Goal: Information Seeking & Learning: Learn about a topic

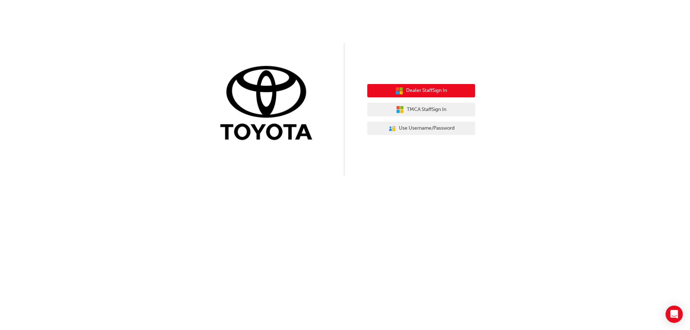
click at [424, 89] on span "Dealer Staff Sign In" at bounding box center [426, 91] width 41 height 8
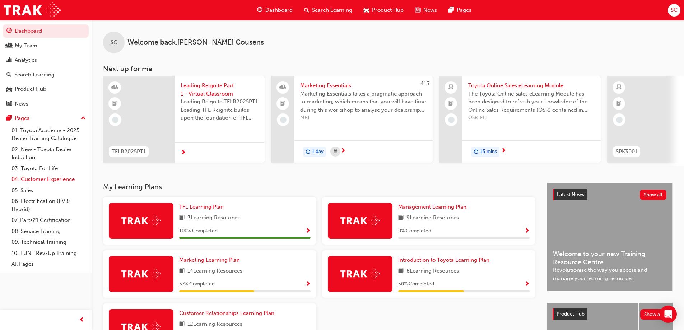
click at [57, 176] on link "04. Customer Experience" at bounding box center [49, 179] width 80 height 11
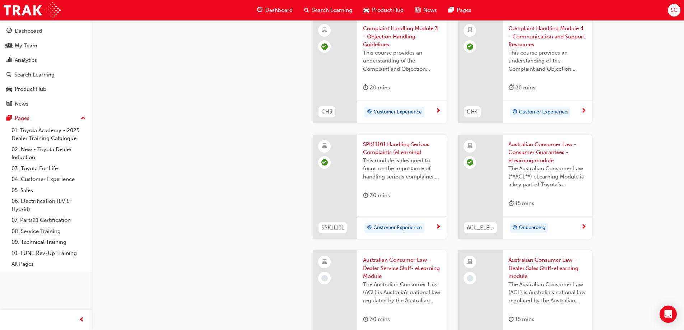
scroll to position [395, 0]
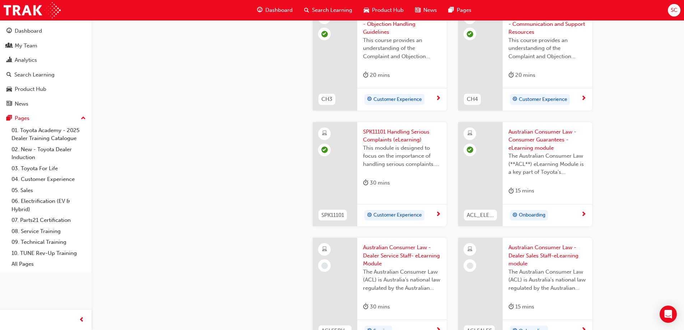
click at [541, 214] on span "Onboarding" at bounding box center [532, 215] width 27 height 8
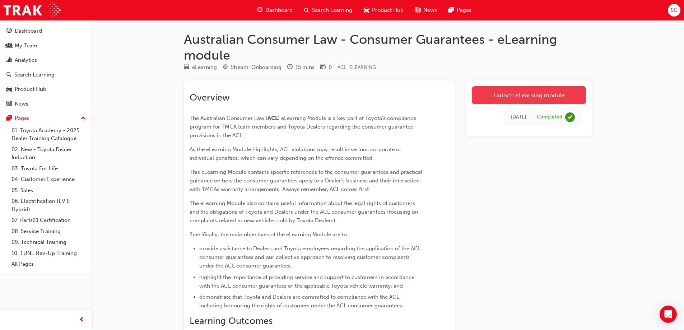
click at [528, 92] on link "Launch eLearning module" at bounding box center [529, 95] width 114 height 18
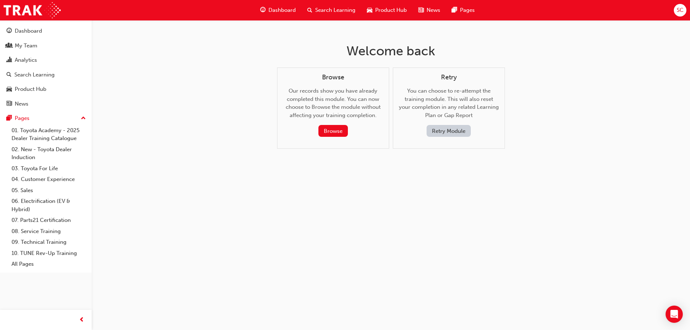
click at [450, 129] on button "Retry Module" at bounding box center [448, 131] width 44 height 12
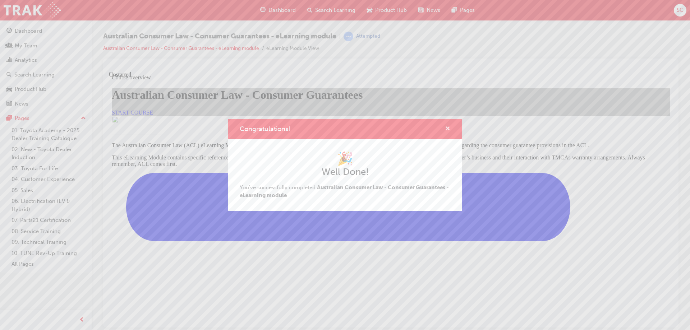
drag, startPoint x: 448, startPoint y: 126, endPoint x: 339, endPoint y: 55, distance: 129.9
click at [448, 126] on span "cross-icon" at bounding box center [447, 129] width 5 height 6
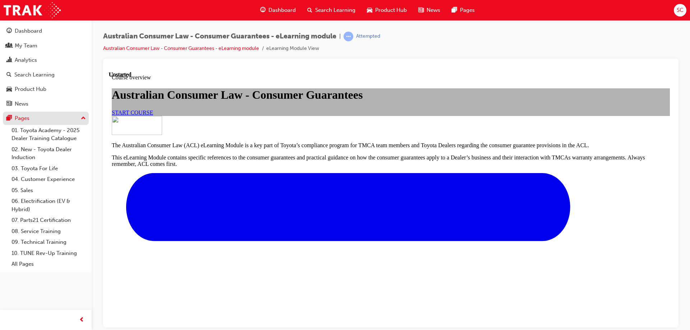
click at [22, 117] on div "Pages" at bounding box center [22, 118] width 15 height 8
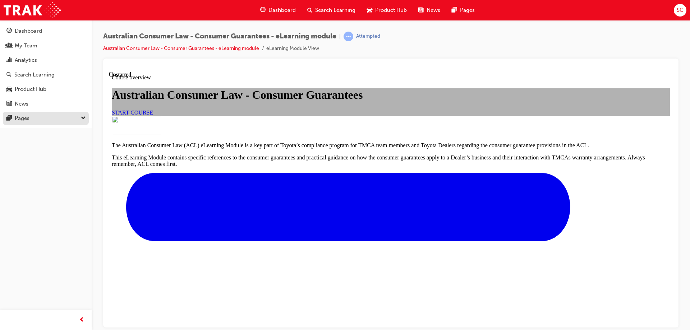
click at [22, 117] on div "Pages" at bounding box center [22, 118] width 15 height 8
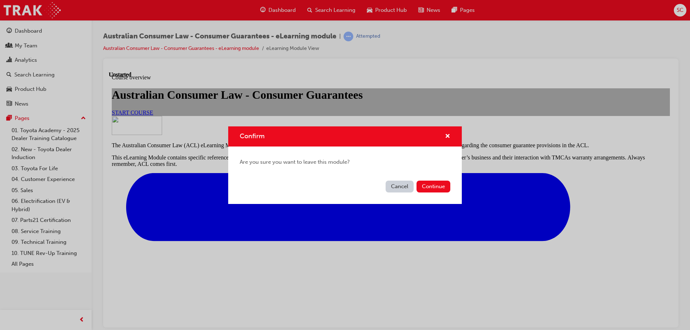
click at [399, 185] on button "Cancel" at bounding box center [399, 187] width 28 height 12
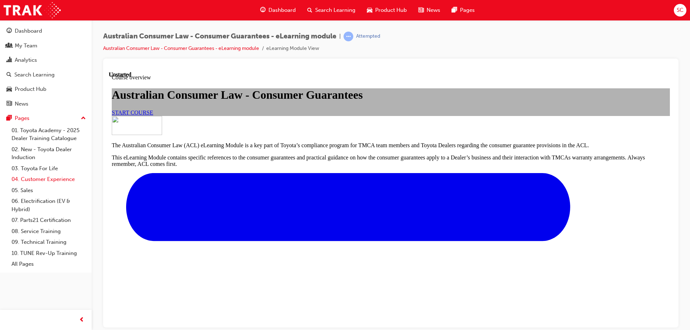
click at [48, 177] on link "04. Customer Experience" at bounding box center [49, 179] width 80 height 11
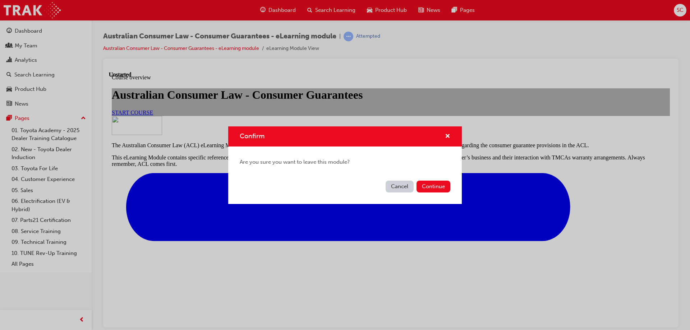
click at [399, 185] on button "Cancel" at bounding box center [399, 187] width 28 height 12
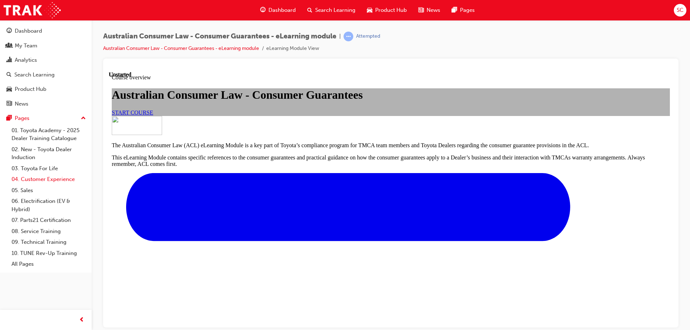
click at [57, 177] on link "04. Customer Experience" at bounding box center [49, 179] width 80 height 11
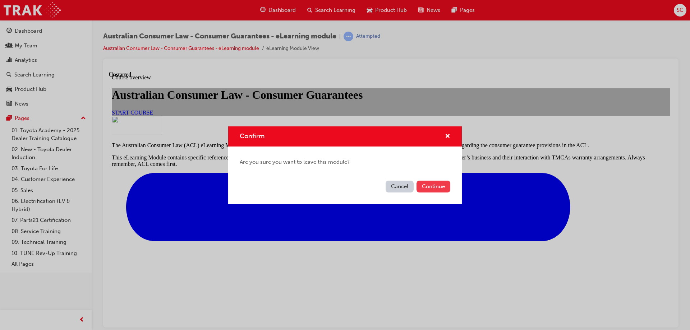
click at [435, 184] on button "Continue" at bounding box center [433, 187] width 34 height 12
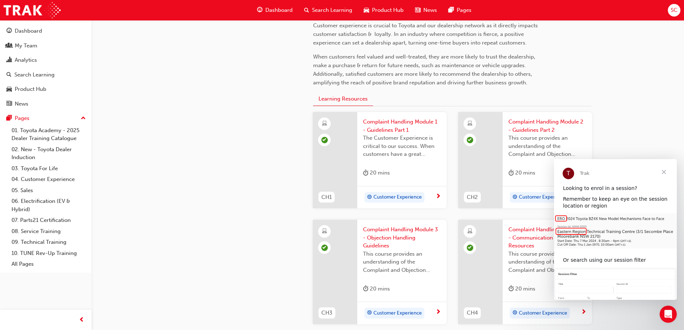
scroll to position [287, 0]
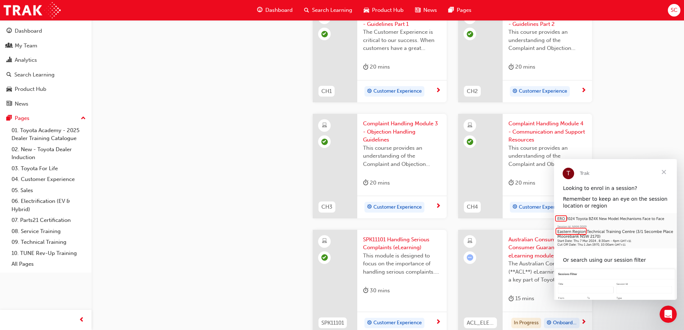
click at [664, 168] on span "Close" at bounding box center [664, 172] width 26 height 26
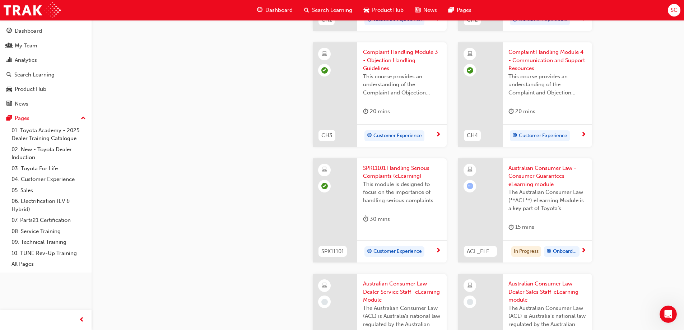
scroll to position [359, 0]
click at [560, 248] on span "Onboarding" at bounding box center [565, 251] width 24 height 8
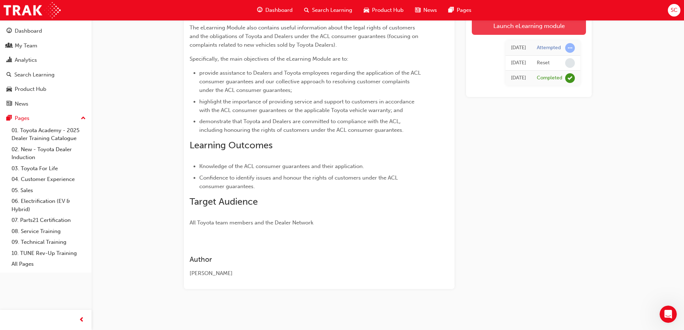
click at [531, 23] on link "Launch eLearning module" at bounding box center [529, 26] width 114 height 18
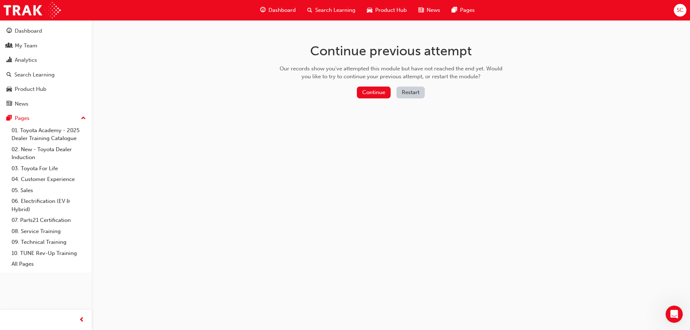
click at [413, 95] on button "Restart" at bounding box center [410, 93] width 28 height 12
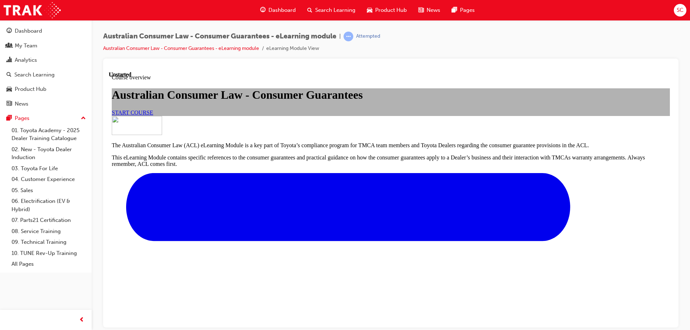
click at [153, 115] on span "START COURSE" at bounding box center [132, 112] width 41 height 6
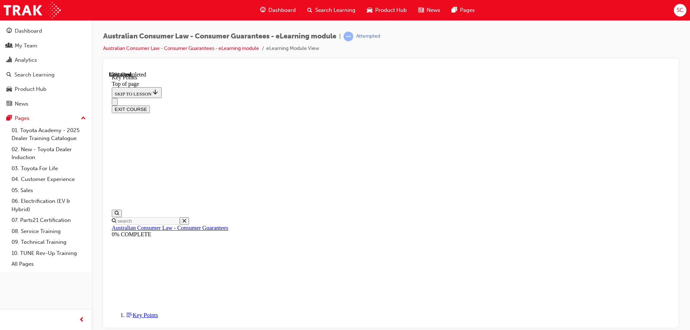
scroll to position [315, 0]
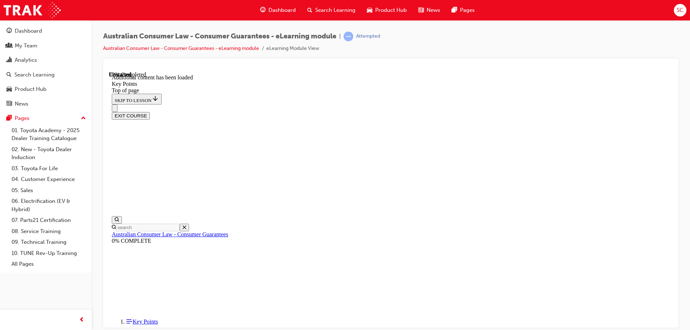
scroll to position [937, 0]
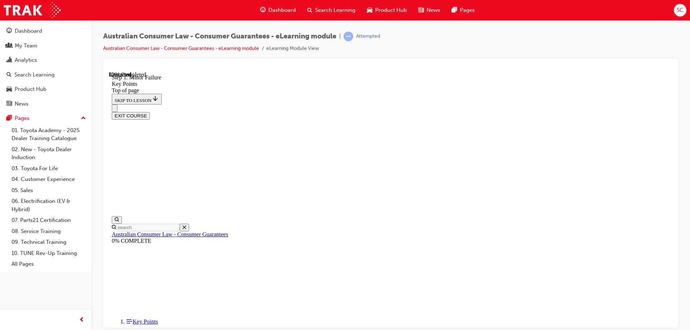
scroll to position [1333, 0]
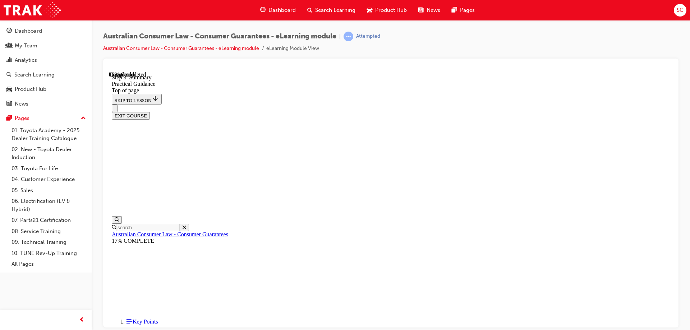
scroll to position [172, 0]
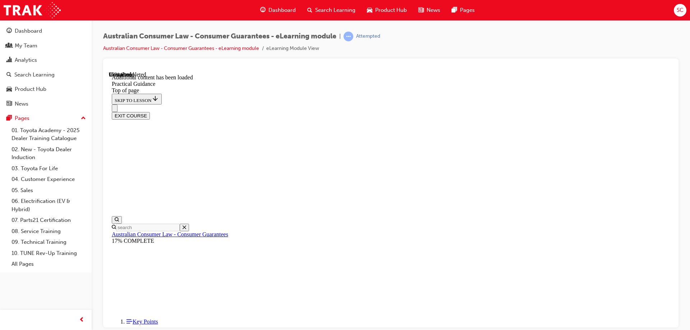
scroll to position [1930, 0]
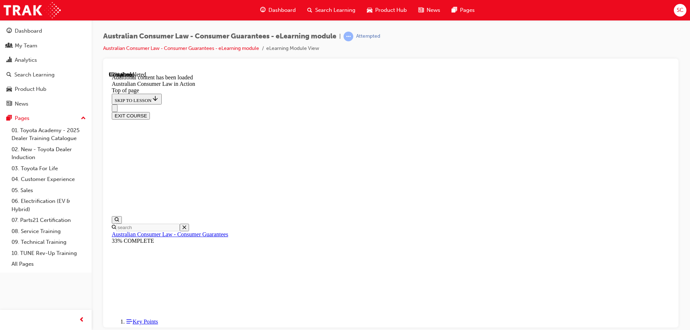
scroll to position [1513, 0]
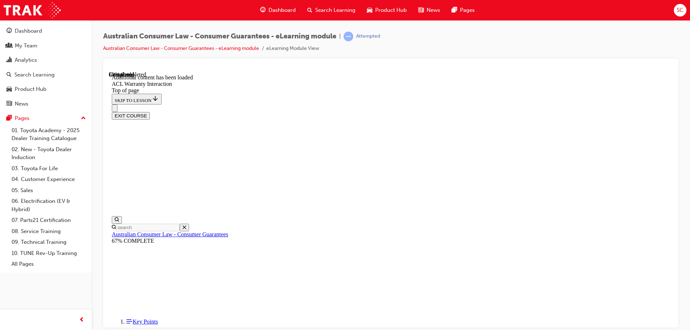
scroll to position [436, 0]
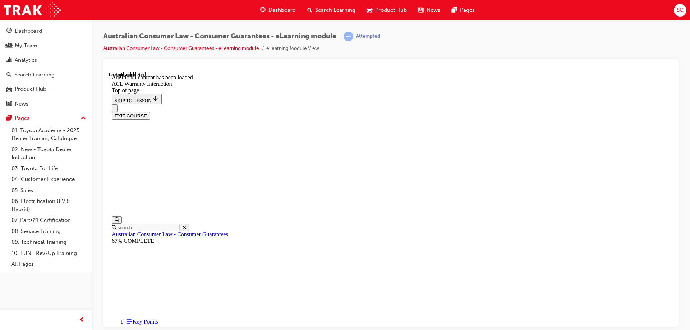
click at [150, 112] on button "EXIT COURSE" at bounding box center [131, 116] width 38 height 8
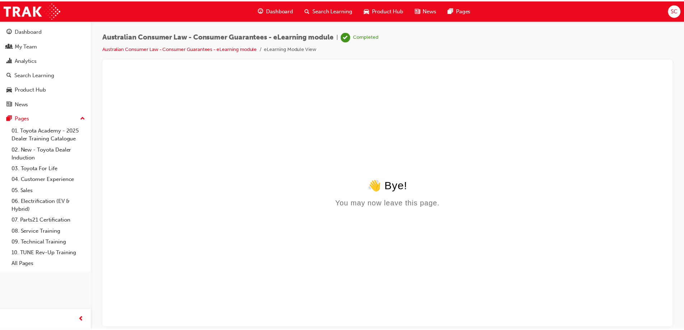
scroll to position [0, 0]
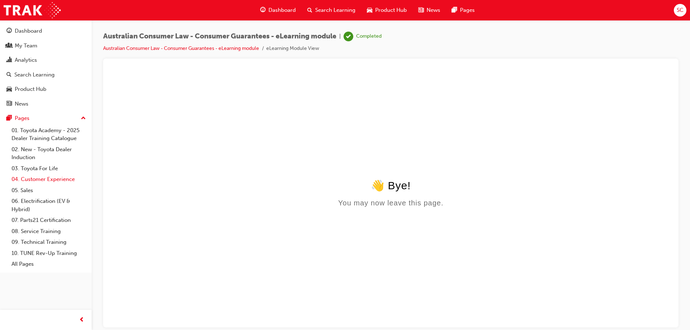
click at [43, 178] on link "04. Customer Experience" at bounding box center [49, 179] width 80 height 11
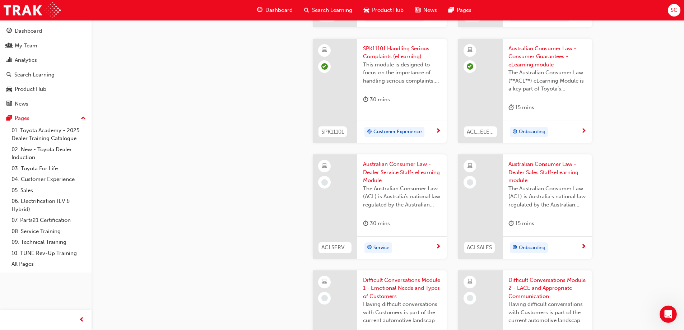
scroll to position [503, 0]
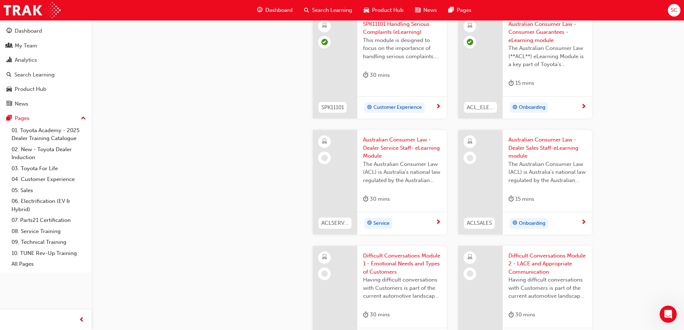
click at [384, 220] on span "Service" at bounding box center [382, 223] width 16 height 8
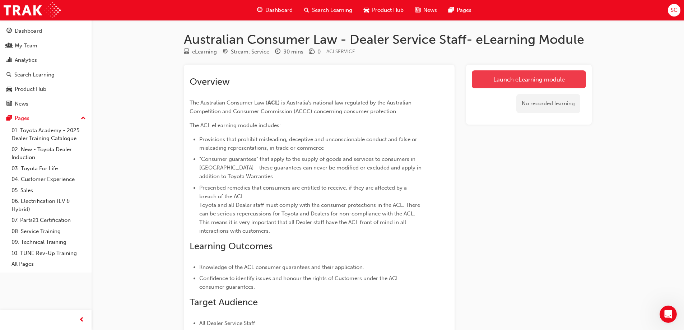
click at [526, 74] on link "Launch eLearning module" at bounding box center [529, 79] width 114 height 18
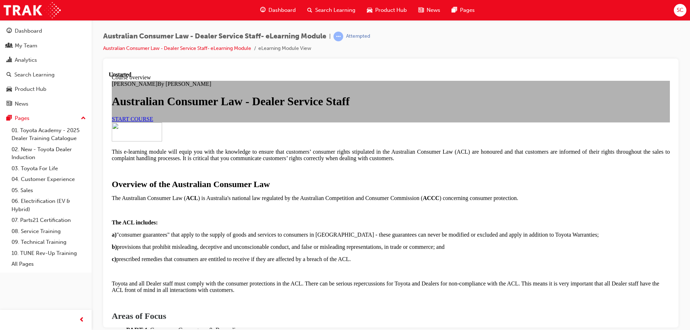
click at [153, 122] on span "START COURSE" at bounding box center [132, 119] width 41 height 6
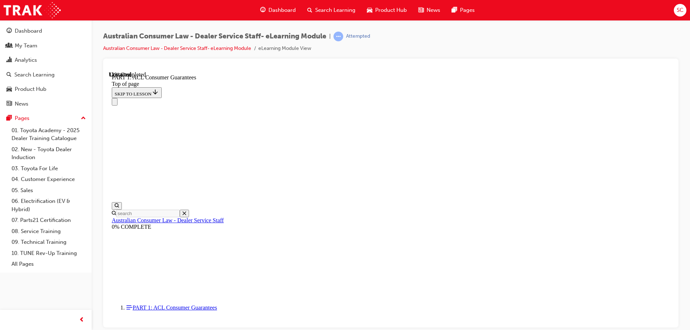
scroll to position [1172, 0]
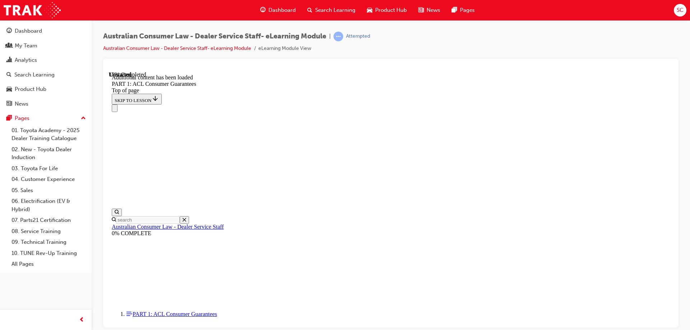
scroll to position [1372, 0]
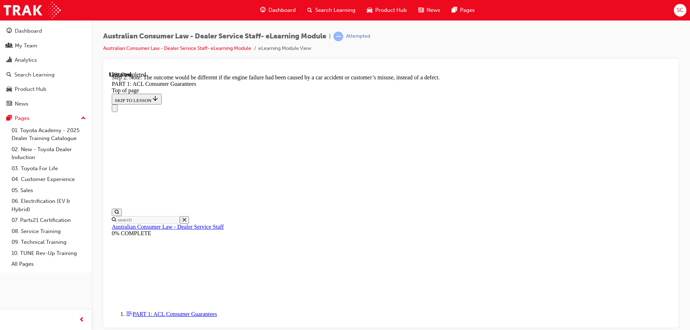
scroll to position [1386, 0]
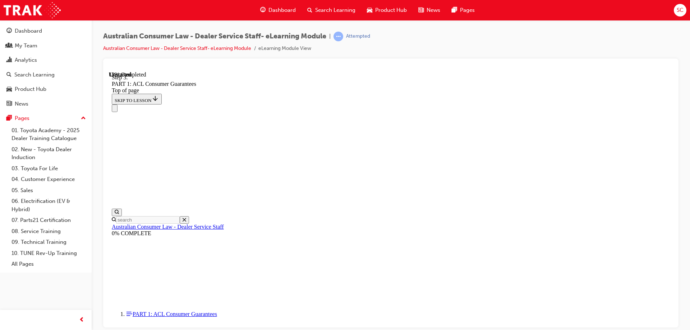
scroll to position [1372, 0]
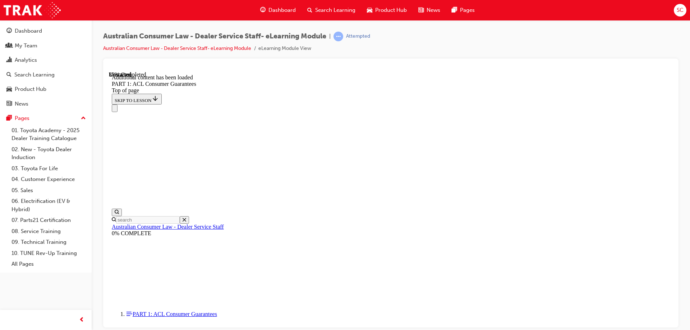
scroll to position [2216, 0]
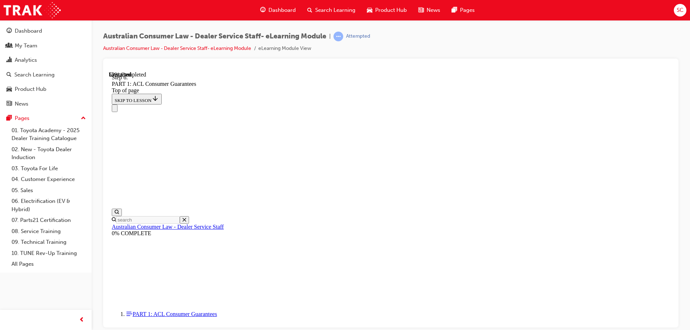
scroll to position [3920, 0]
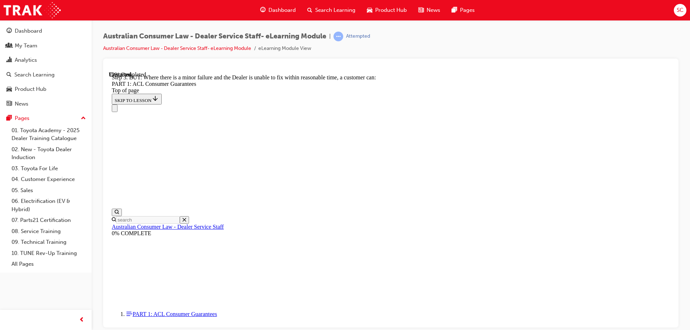
scroll to position [4890, 0]
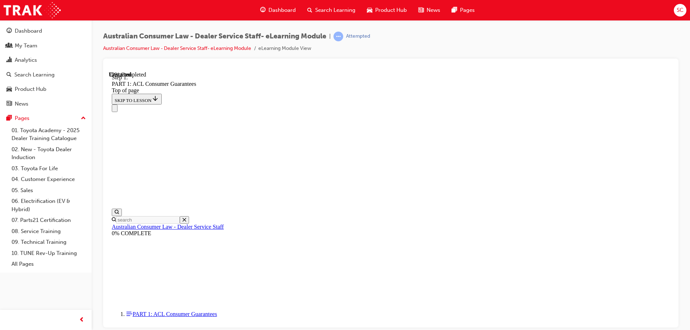
scroll to position [4870, 0]
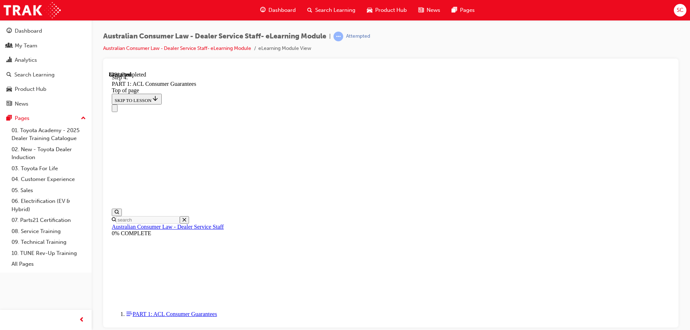
click button "CONTINUE"
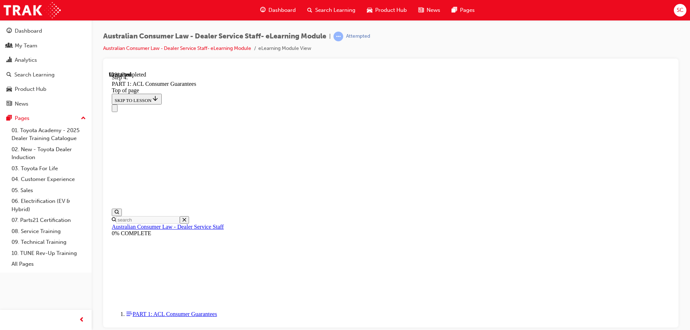
scroll to position [7053, 0]
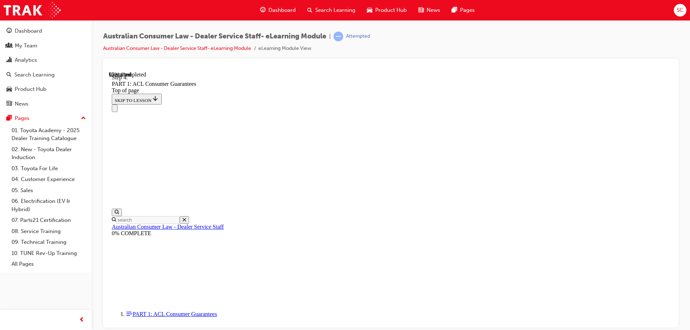
scroll to position [7626, 0]
drag, startPoint x: 486, startPoint y: 108, endPoint x: 496, endPoint y: 277, distance: 169.9
drag, startPoint x: 374, startPoint y: 280, endPoint x: 376, endPoint y: 112, distance: 167.8
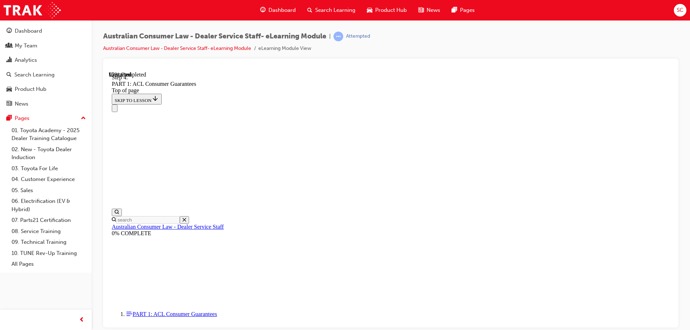
drag, startPoint x: 384, startPoint y: 277, endPoint x: 386, endPoint y: 112, distance: 164.5
drag, startPoint x: 385, startPoint y: 278, endPoint x: 388, endPoint y: 108, distance: 170.0
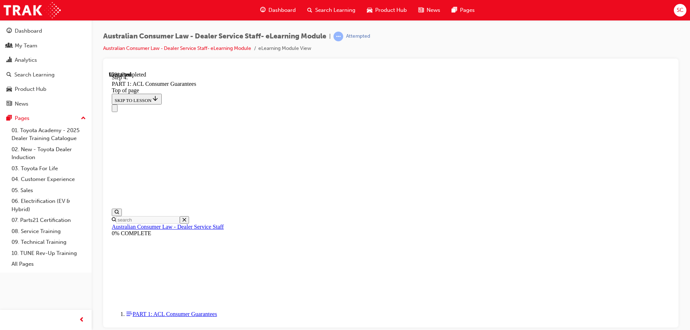
drag, startPoint x: 378, startPoint y: 106, endPoint x: 379, endPoint y: 277, distance: 170.6
drag, startPoint x: 387, startPoint y: 279, endPoint x: 388, endPoint y: 108, distance: 171.4
drag, startPoint x: 381, startPoint y: 152, endPoint x: 380, endPoint y: 108, distance: 44.2
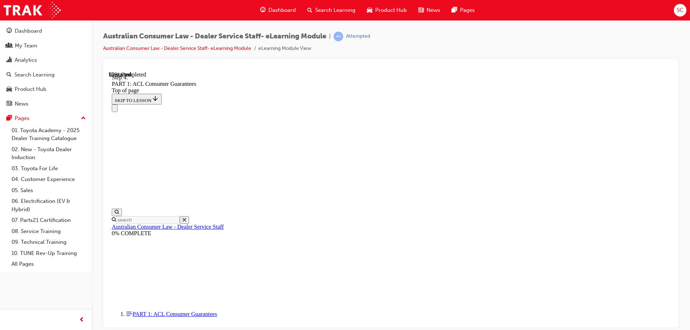
drag, startPoint x: 384, startPoint y: 191, endPoint x: 388, endPoint y: 108, distance: 82.3
drag, startPoint x: 388, startPoint y: 232, endPoint x: 388, endPoint y: 103, distance: 129.0
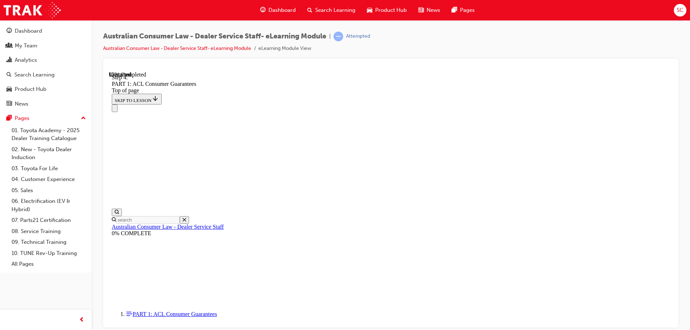
drag, startPoint x: 367, startPoint y: 280, endPoint x: 489, endPoint y: 110, distance: 209.6
drag, startPoint x: 368, startPoint y: 153, endPoint x: 489, endPoint y: 153, distance: 121.1
drag, startPoint x: 390, startPoint y: 195, endPoint x: 510, endPoint y: 195, distance: 119.6
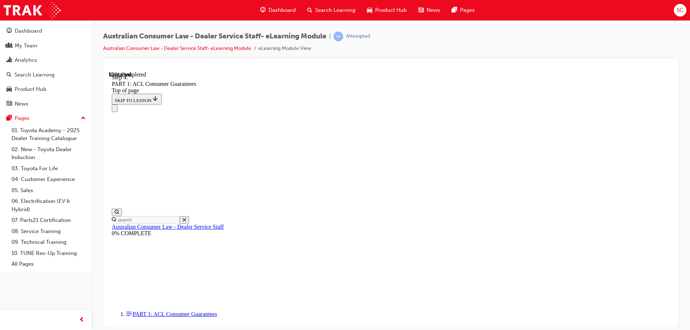
drag, startPoint x: 379, startPoint y: 234, endPoint x: 498, endPoint y: 234, distance: 119.3
drag, startPoint x: 372, startPoint y: 280, endPoint x: 497, endPoint y: 280, distance: 125.0
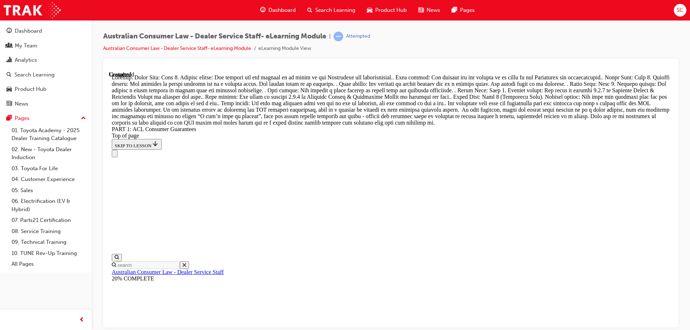
scroll to position [8265, 0]
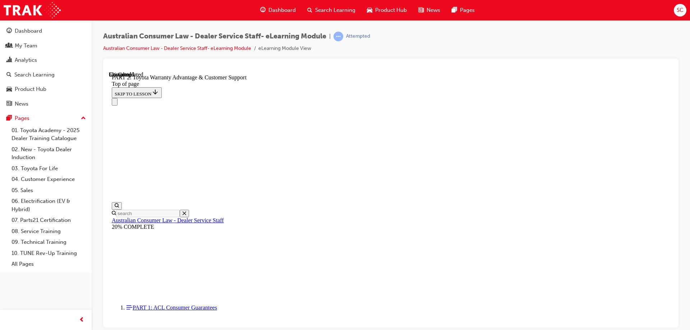
scroll to position [525, 0]
click button "CONTINUE"
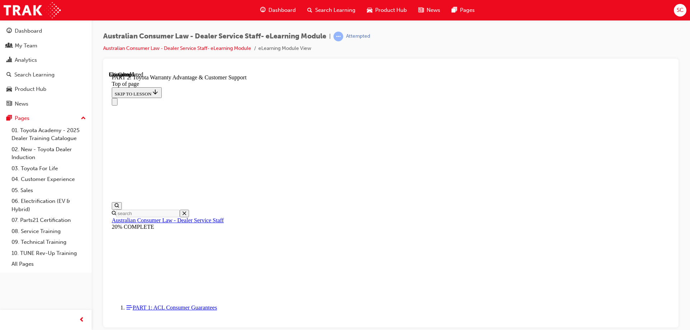
click button "CONTINUE"
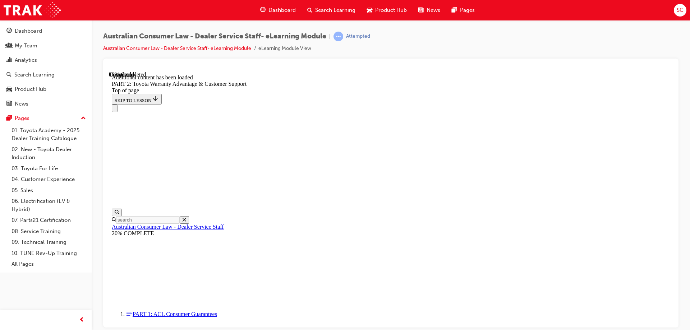
scroll to position [722, 0]
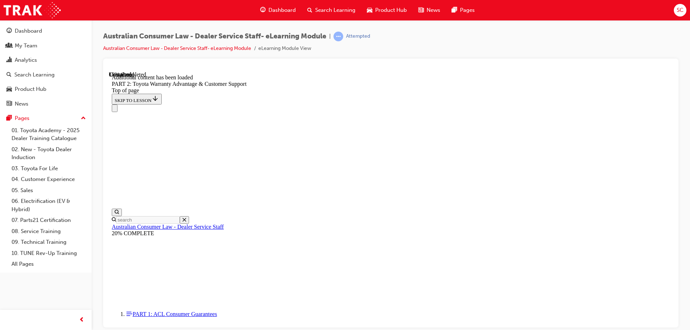
click button "CONTINUE"
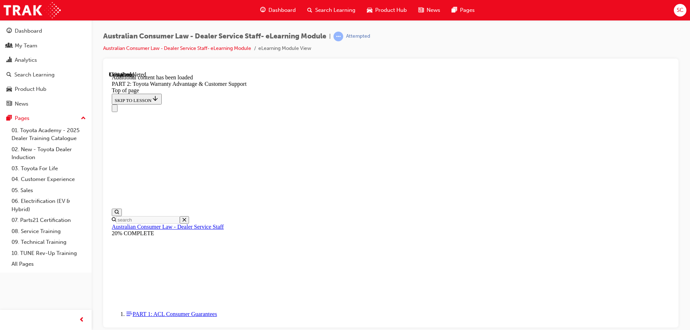
click button "CONTINUE"
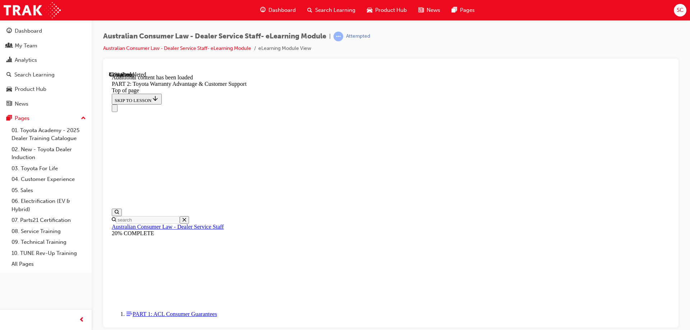
scroll to position [1268, 0]
click button "CONTINUE"
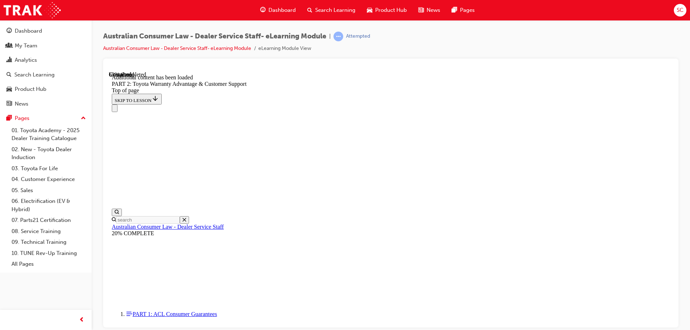
scroll to position [1679, 0]
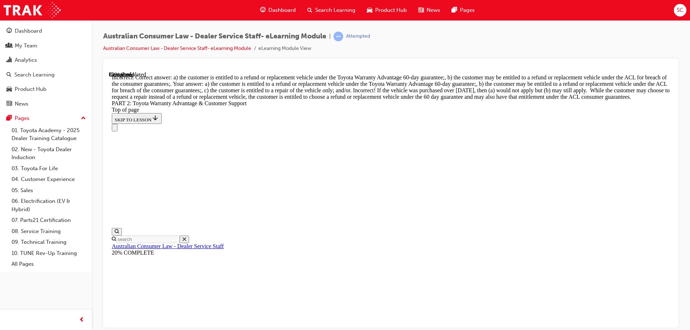
scroll to position [2751, 0]
drag, startPoint x: 338, startPoint y: 200, endPoint x: 325, endPoint y: 228, distance: 31.0
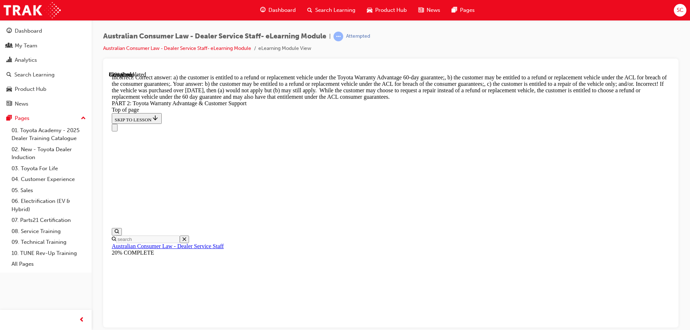
scroll to position [2575, 0]
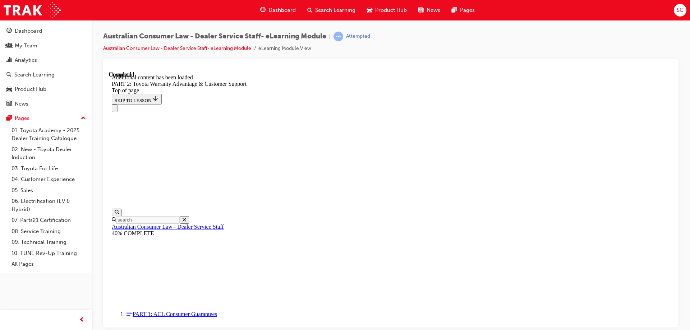
scroll to position [2992, 0]
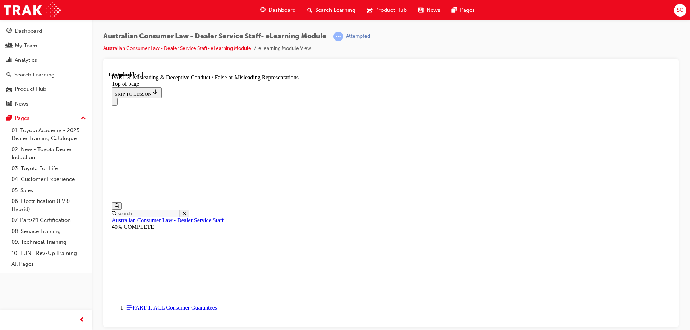
scroll to position [489, 0]
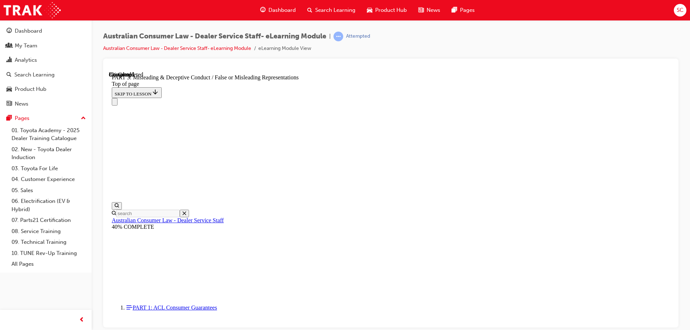
click button "CONTINUE"
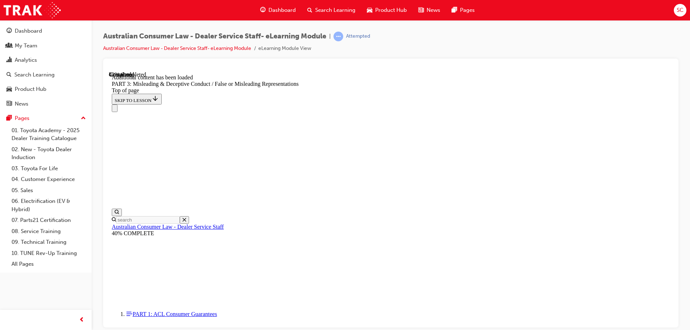
scroll to position [1674, 0]
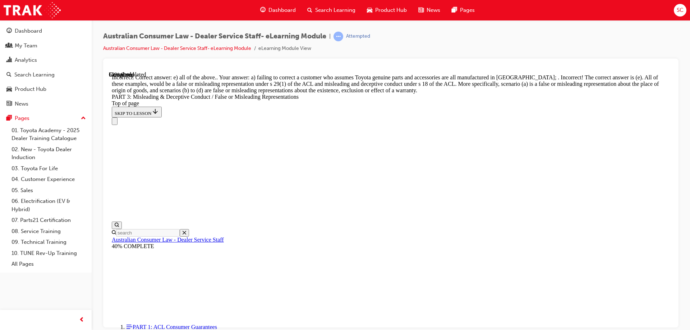
scroll to position [1817, 0]
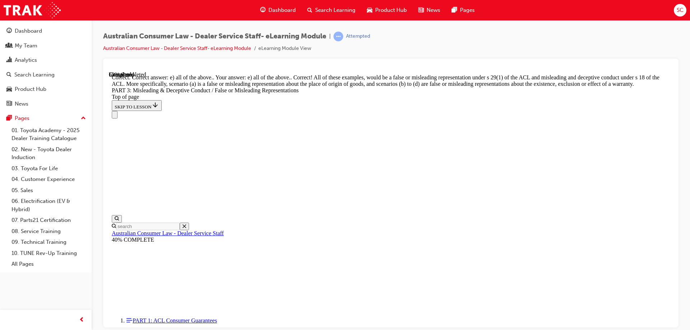
scroll to position [1901, 0]
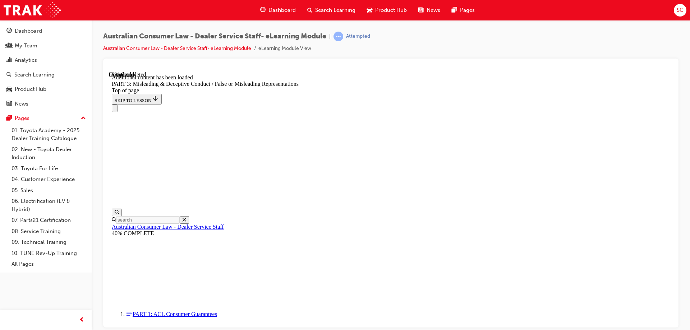
scroll to position [2083, 0]
click button "CONTINUE"
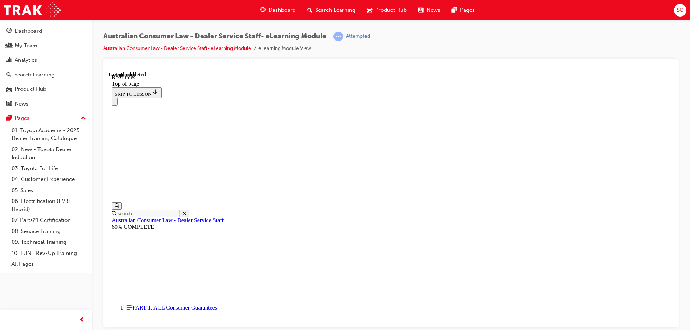
scroll to position [344, 0]
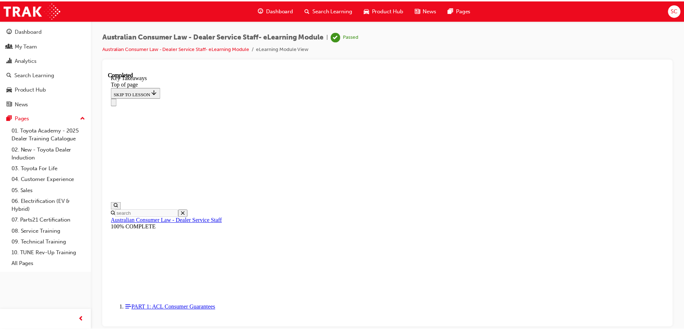
scroll to position [163, 0]
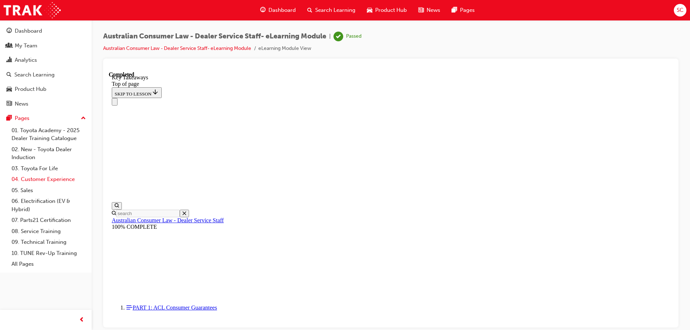
click at [42, 176] on link "04. Customer Experience" at bounding box center [49, 179] width 80 height 11
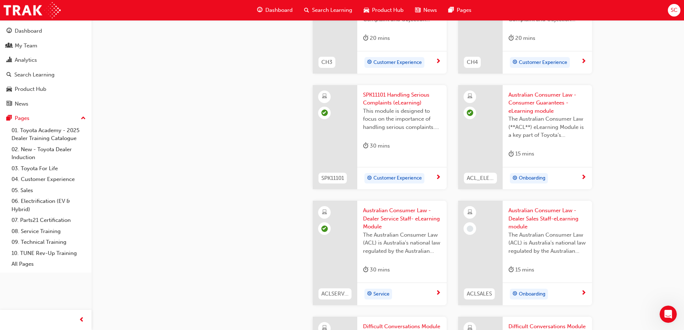
scroll to position [467, 0]
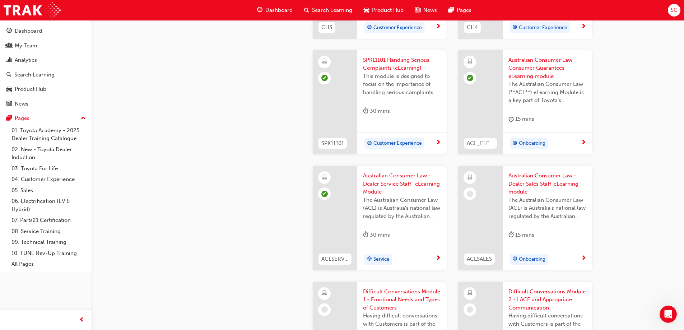
click at [536, 139] on div "Onboarding" at bounding box center [529, 143] width 33 height 9
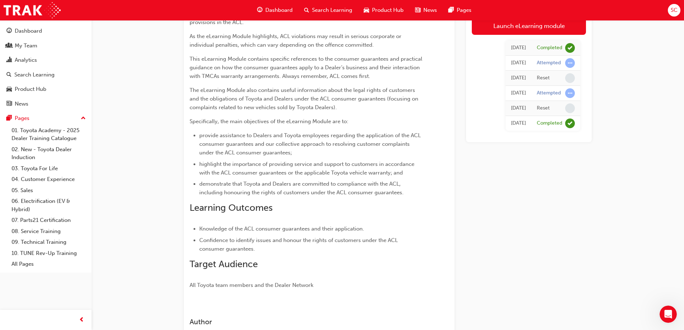
scroll to position [176, 0]
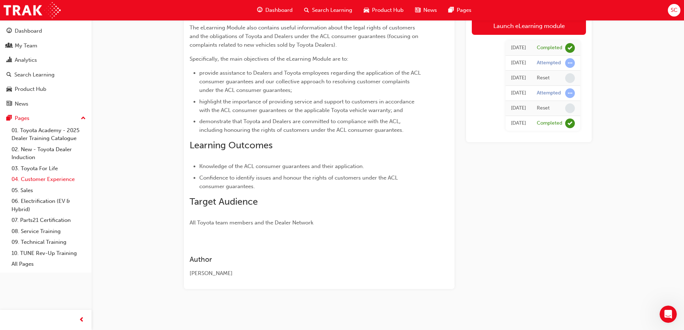
click at [44, 179] on link "04. Customer Experience" at bounding box center [49, 179] width 80 height 11
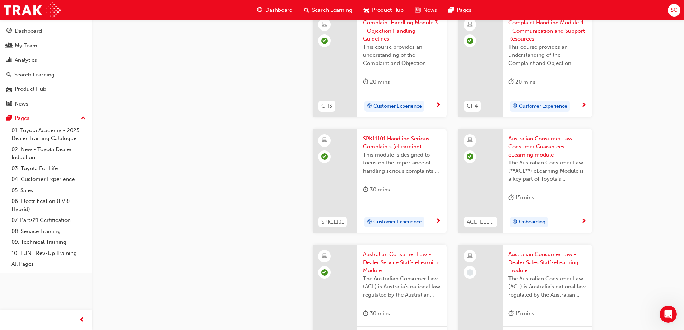
scroll to position [427, 0]
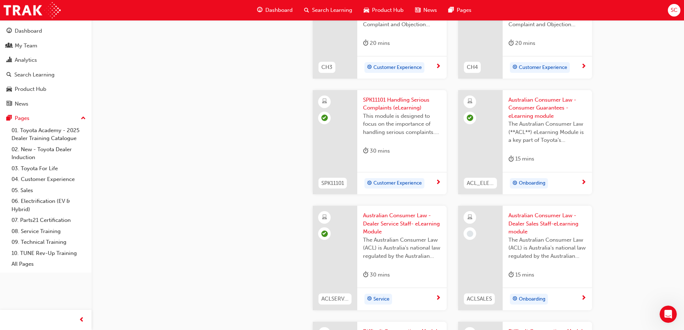
click at [547, 234] on span "Australian Consumer Law - Dealer Sales Staff-eLearning module" at bounding box center [548, 224] width 78 height 24
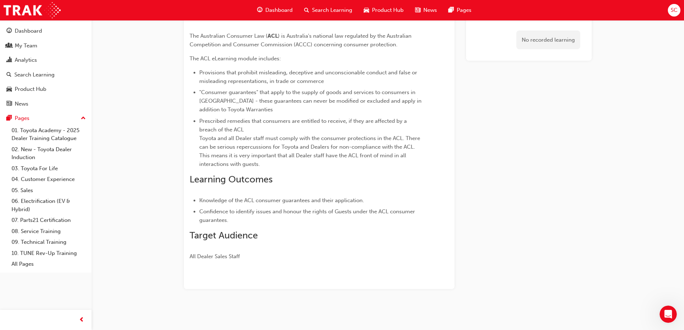
scroll to position [67, 0]
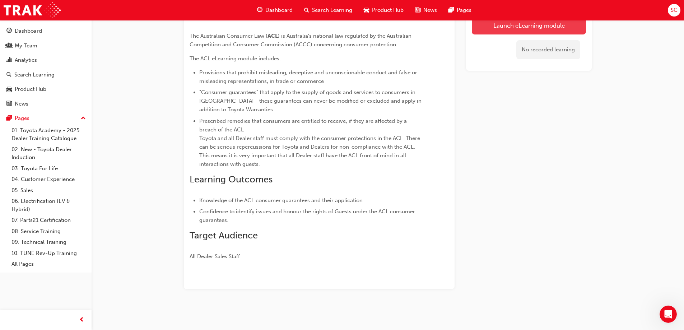
click at [533, 27] on link "Launch eLearning module" at bounding box center [529, 26] width 114 height 18
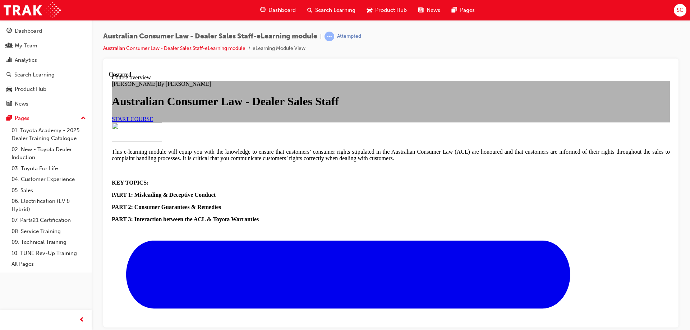
click at [153, 122] on span "START COURSE" at bounding box center [132, 119] width 41 height 6
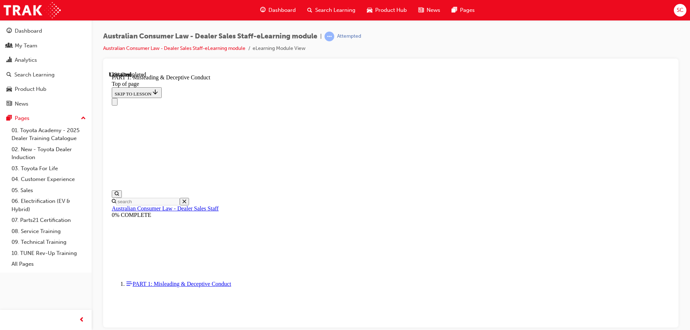
scroll to position [453, 0]
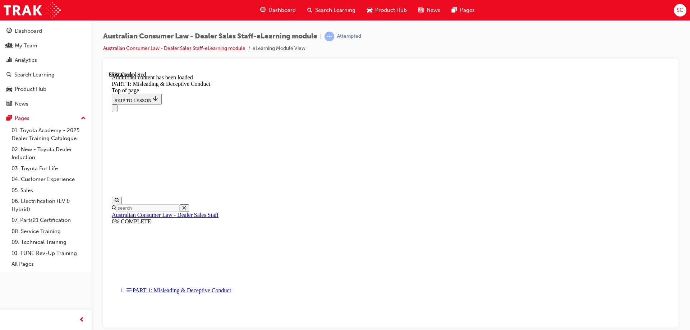
scroll to position [786, 0]
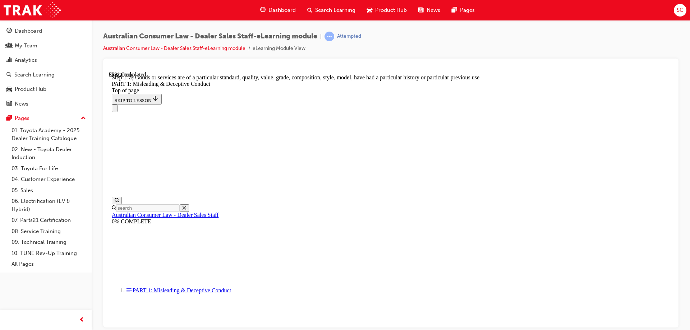
scroll to position [826, 0]
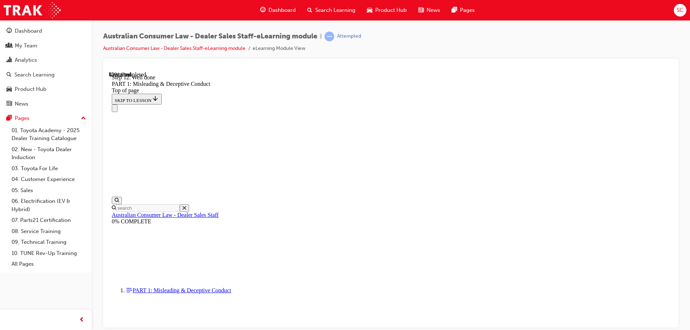
scroll to position [826, 0]
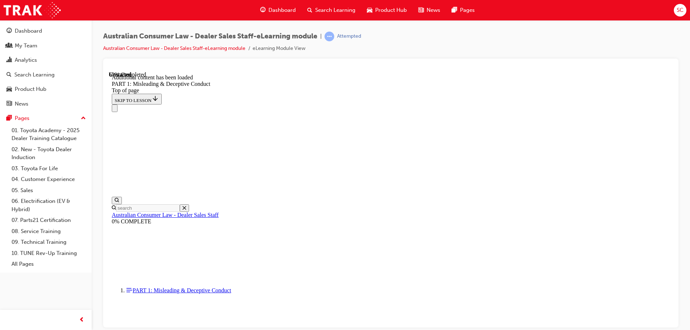
scroll to position [1418, 0]
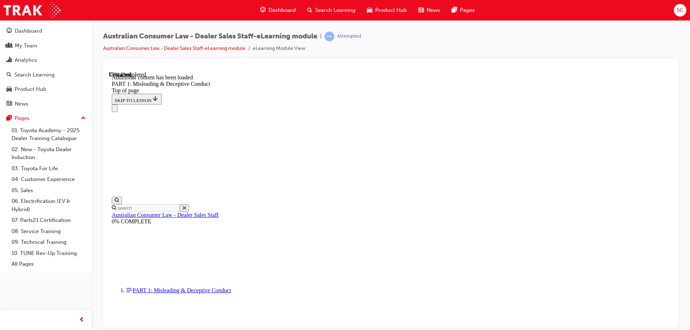
scroll to position [1755, 0]
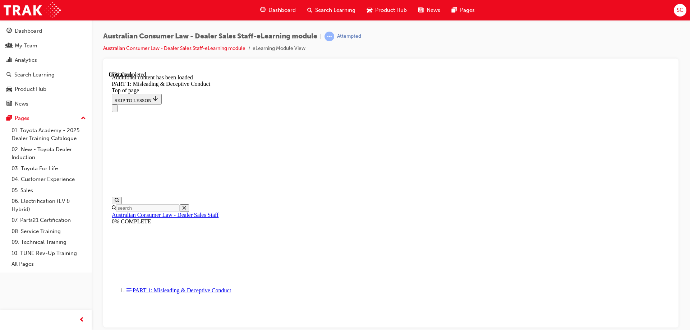
scroll to position [1949, 0]
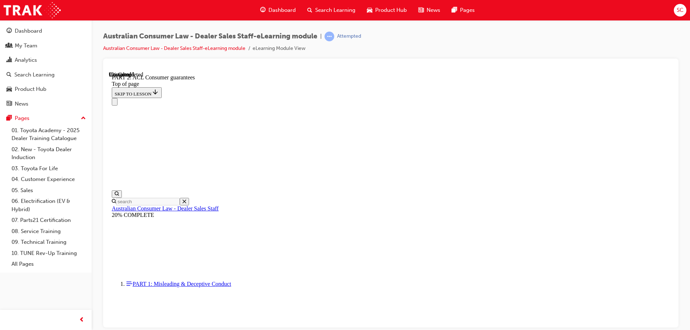
scroll to position [1136, 0]
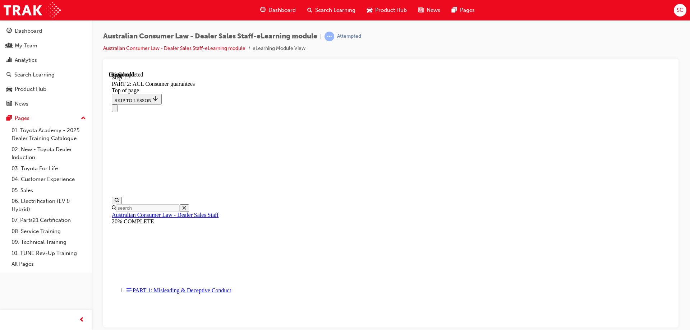
scroll to position [1165, 0]
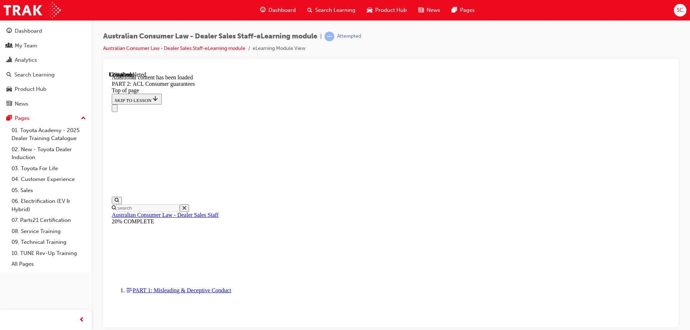
scroll to position [1359, 0]
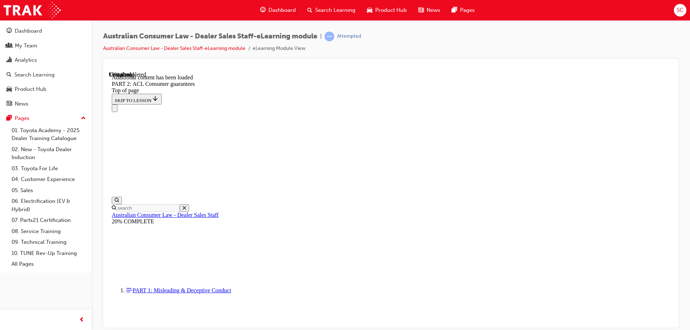
scroll to position [1768, 0]
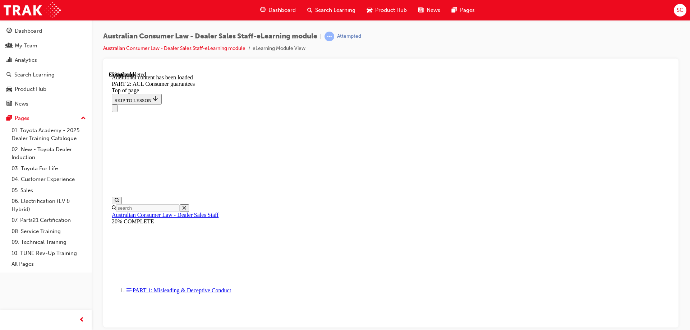
scroll to position [3099, 0]
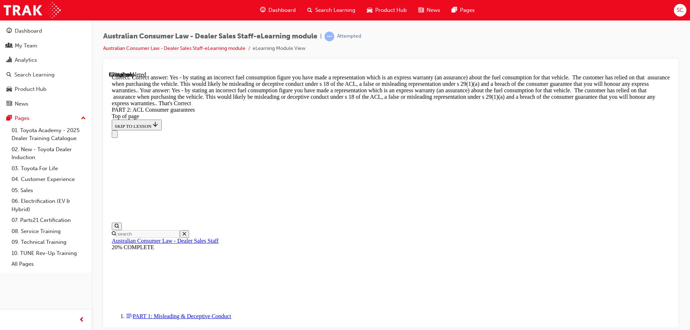
scroll to position [3279, 0]
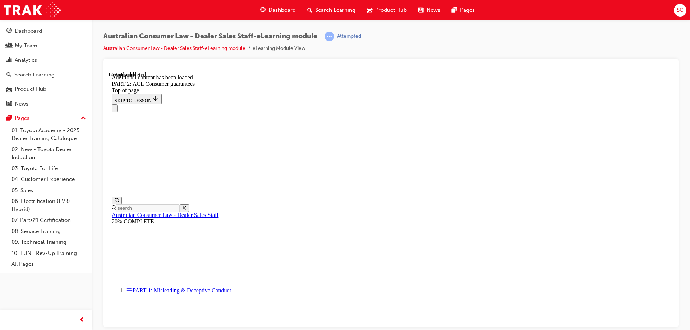
scroll to position [4430, 0]
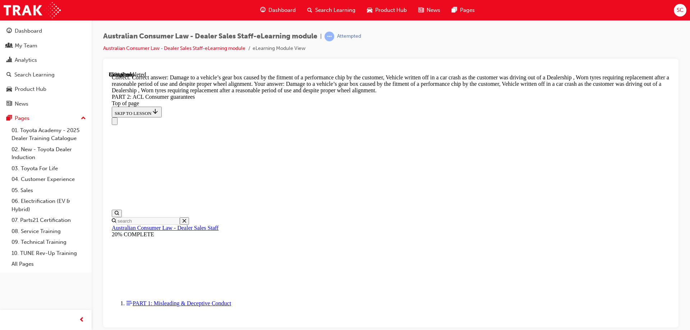
scroll to position [7145, 0]
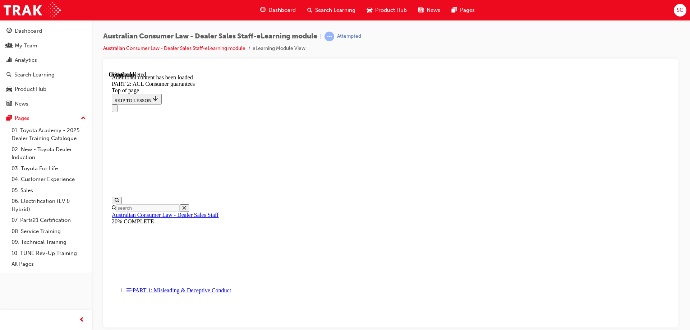
scroll to position [7840, 0]
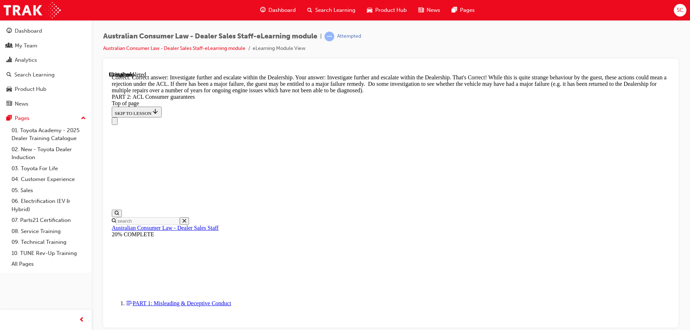
scroll to position [8012, 0]
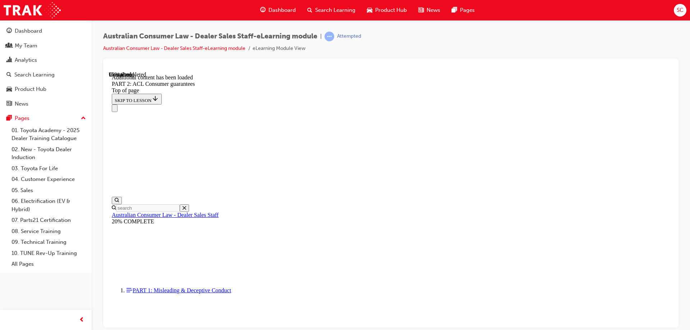
scroll to position [8552, 0]
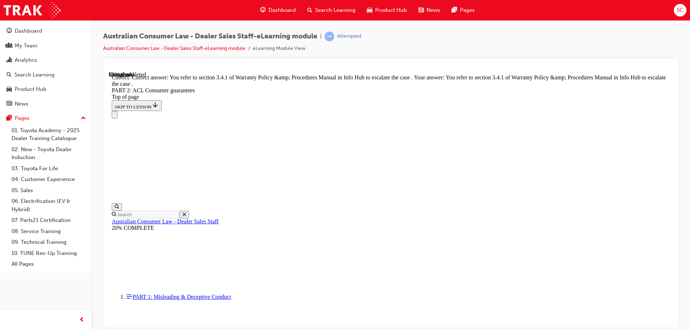
scroll to position [9024, 0]
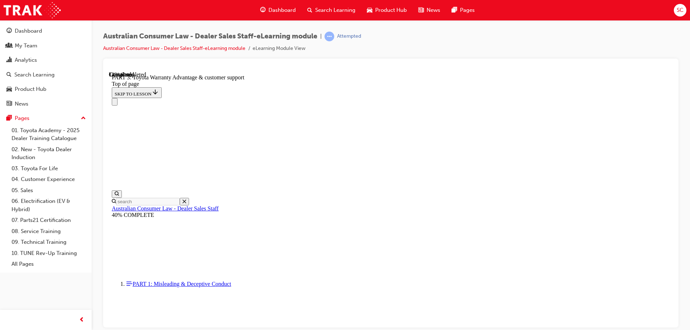
scroll to position [417, 0]
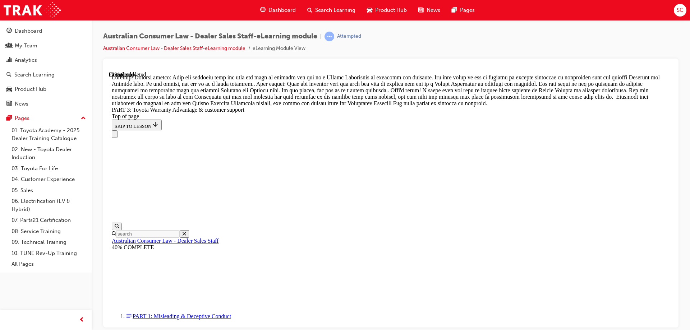
scroll to position [657, 0]
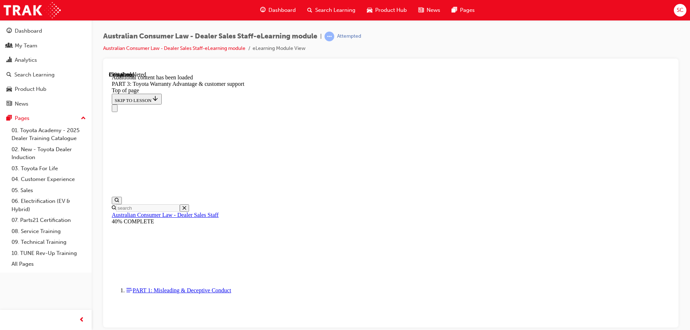
scroll to position [838, 0]
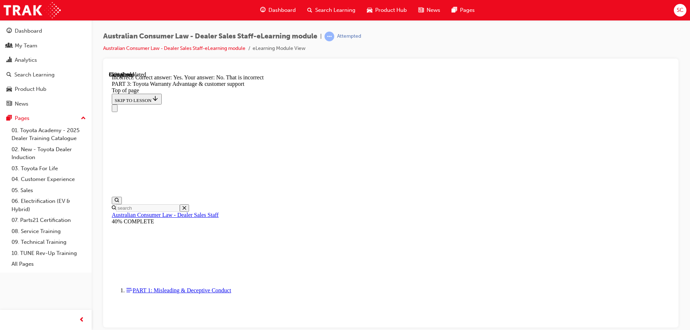
scroll to position [898, 0]
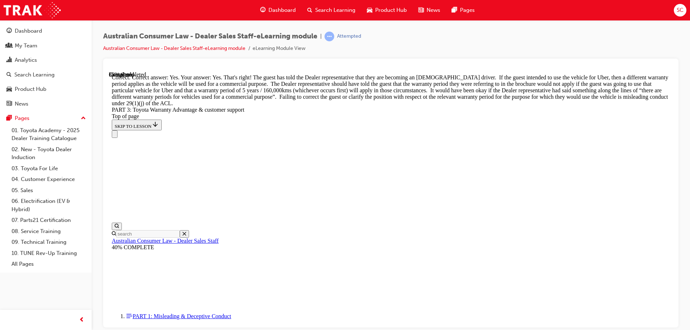
scroll to position [1006, 0]
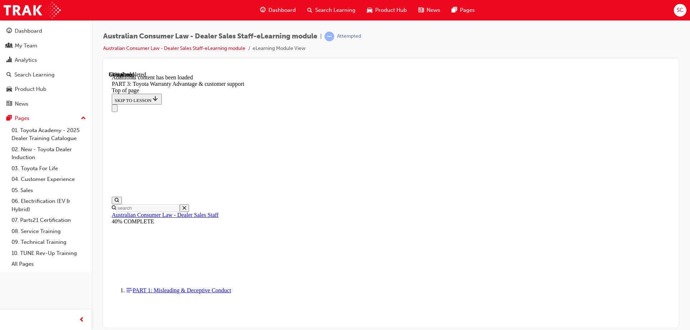
scroll to position [1876, 0]
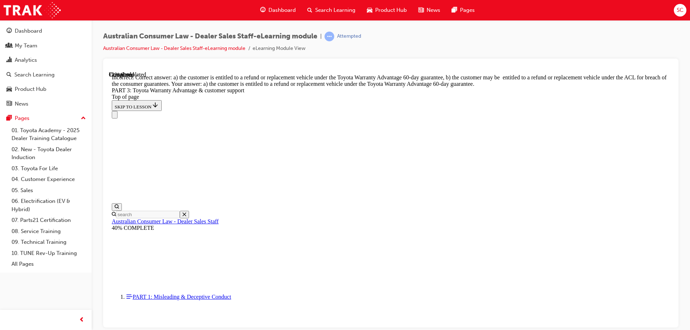
scroll to position [2029, 0]
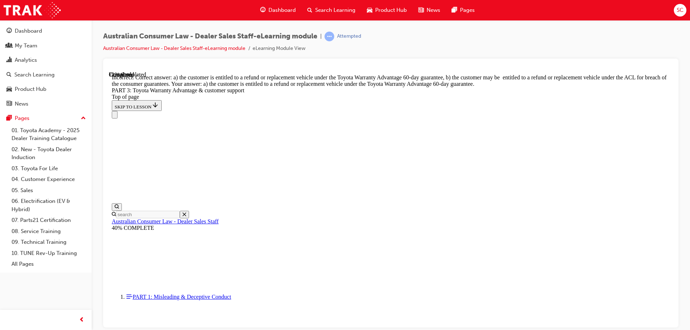
scroll to position [1981, 0]
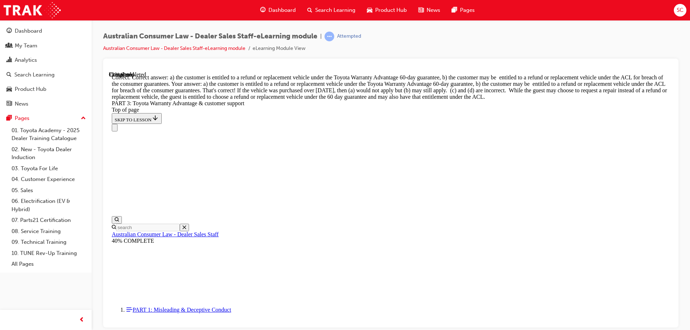
scroll to position [2107, 0]
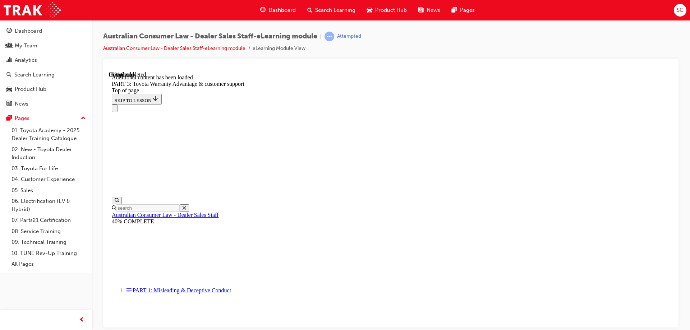
scroll to position [2283, 0]
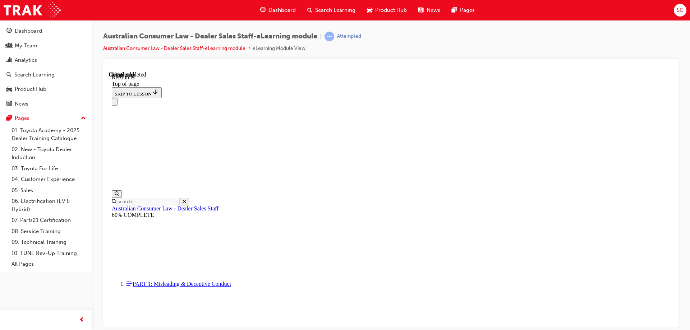
scroll to position [365, 0]
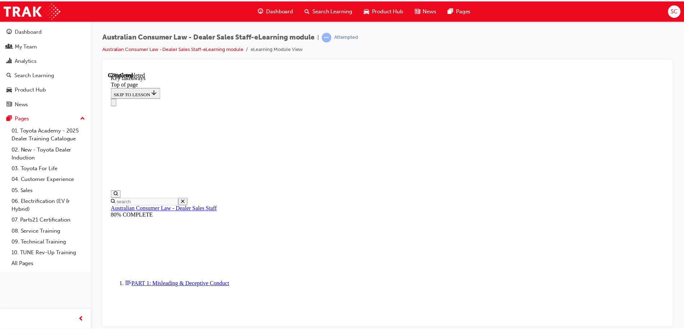
scroll to position [163, 0]
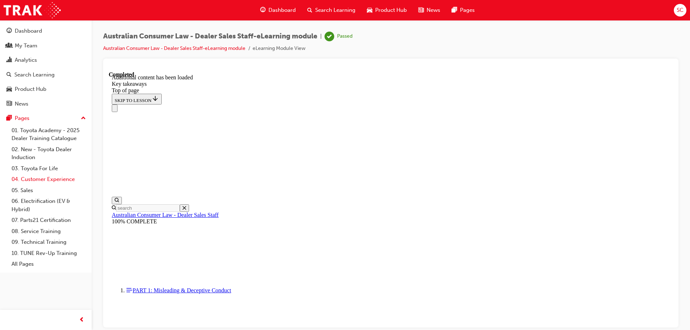
click at [49, 179] on link "04. Customer Experience" at bounding box center [49, 179] width 80 height 11
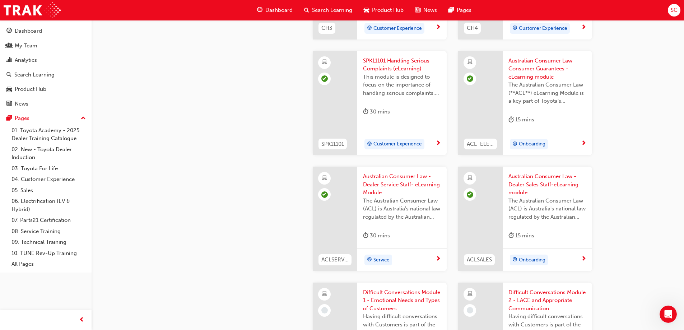
scroll to position [467, 0]
click at [399, 255] on div "Service" at bounding box center [399, 259] width 73 height 11
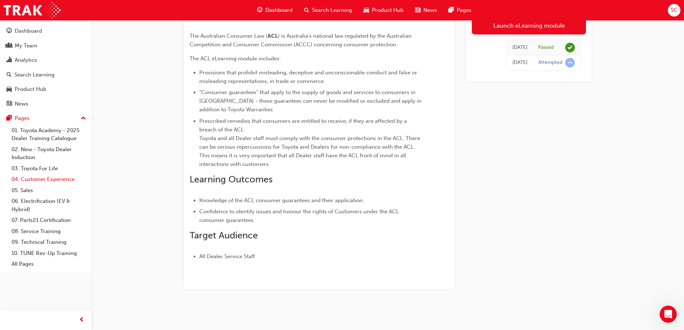
click at [48, 178] on link "04. Customer Experience" at bounding box center [49, 179] width 80 height 11
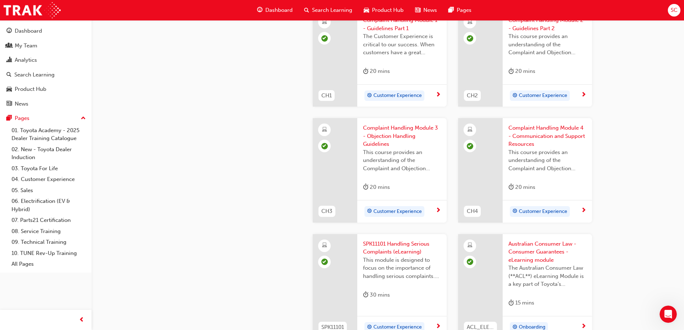
scroll to position [354, 0]
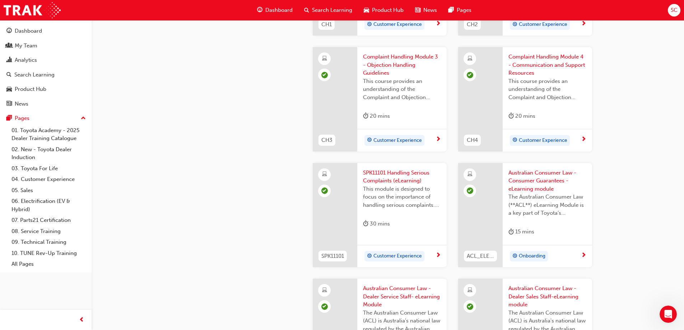
click at [548, 253] on div "Onboarding" at bounding box center [529, 256] width 38 height 11
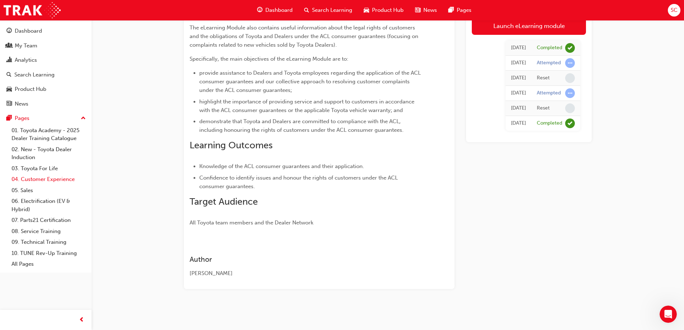
click at [57, 175] on link "04. Customer Experience" at bounding box center [49, 179] width 80 height 11
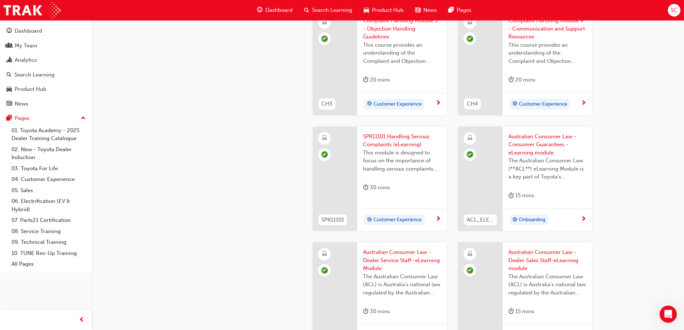
scroll to position [391, 0]
click at [542, 215] on span "Onboarding" at bounding box center [532, 219] width 27 height 8
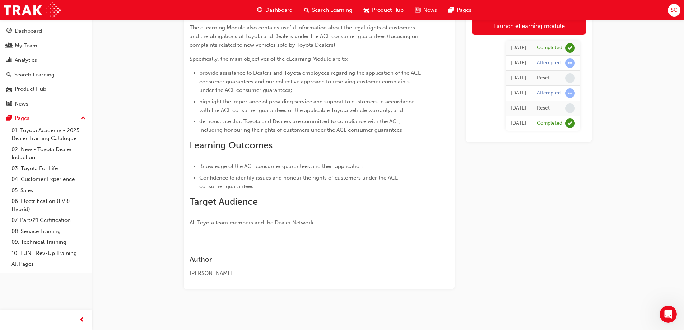
scroll to position [176, 0]
click at [41, 178] on link "04. Customer Experience" at bounding box center [49, 179] width 80 height 11
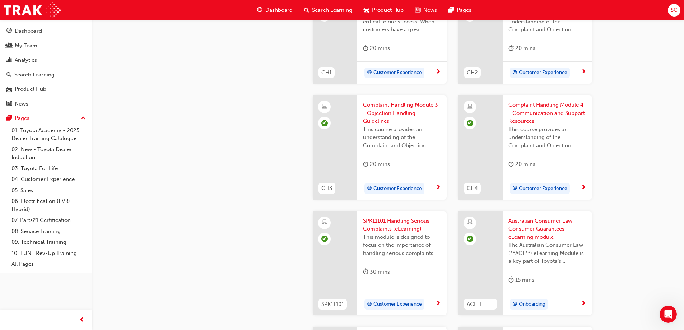
scroll to position [212, 0]
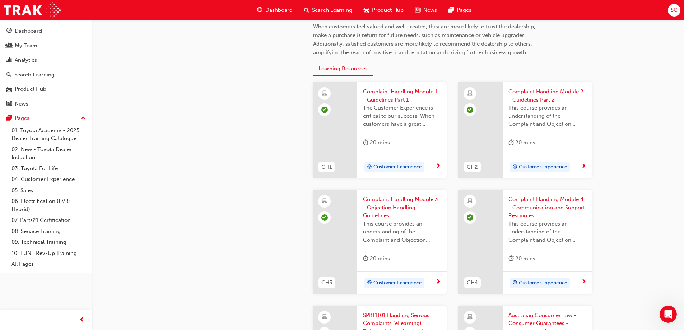
click at [274, 8] on span "Dashboard" at bounding box center [278, 10] width 27 height 8
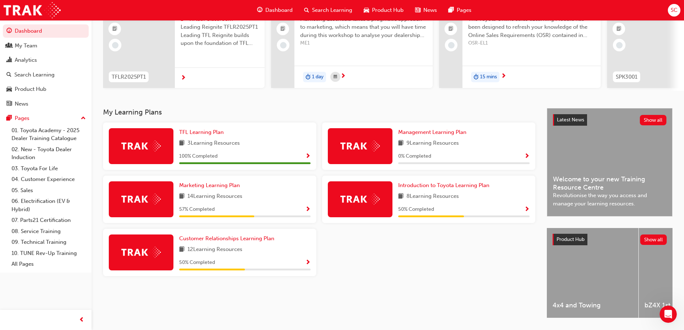
scroll to position [63, 0]
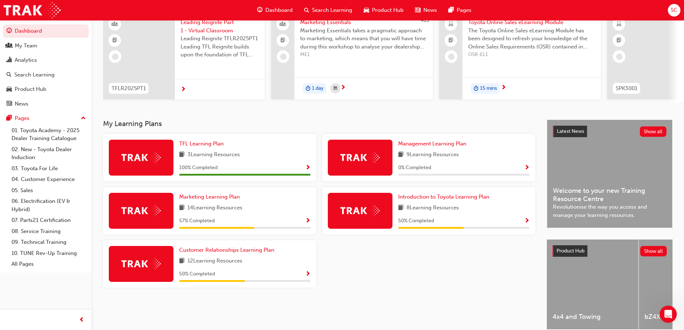
click at [140, 267] on img at bounding box center [141, 263] width 40 height 11
click at [236, 251] on span "Customer Relationships Learning Plan" at bounding box center [226, 250] width 95 height 6
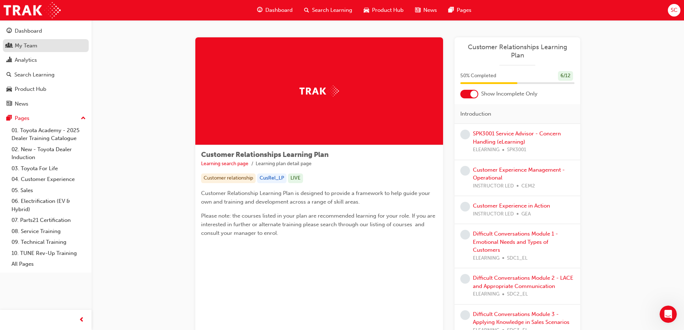
click at [40, 43] on div "My Team" at bounding box center [45, 45] width 79 height 9
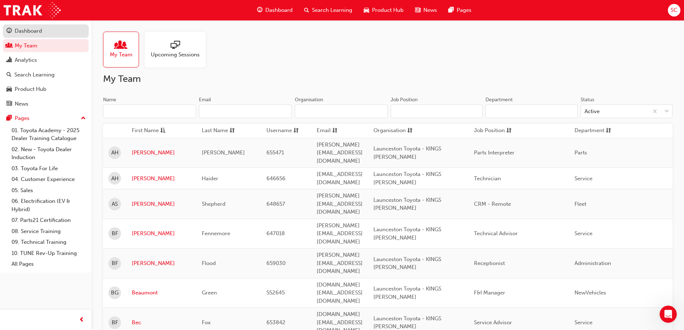
click at [32, 30] on div "Dashboard" at bounding box center [28, 31] width 27 height 8
